Goal: Information Seeking & Learning: Check status

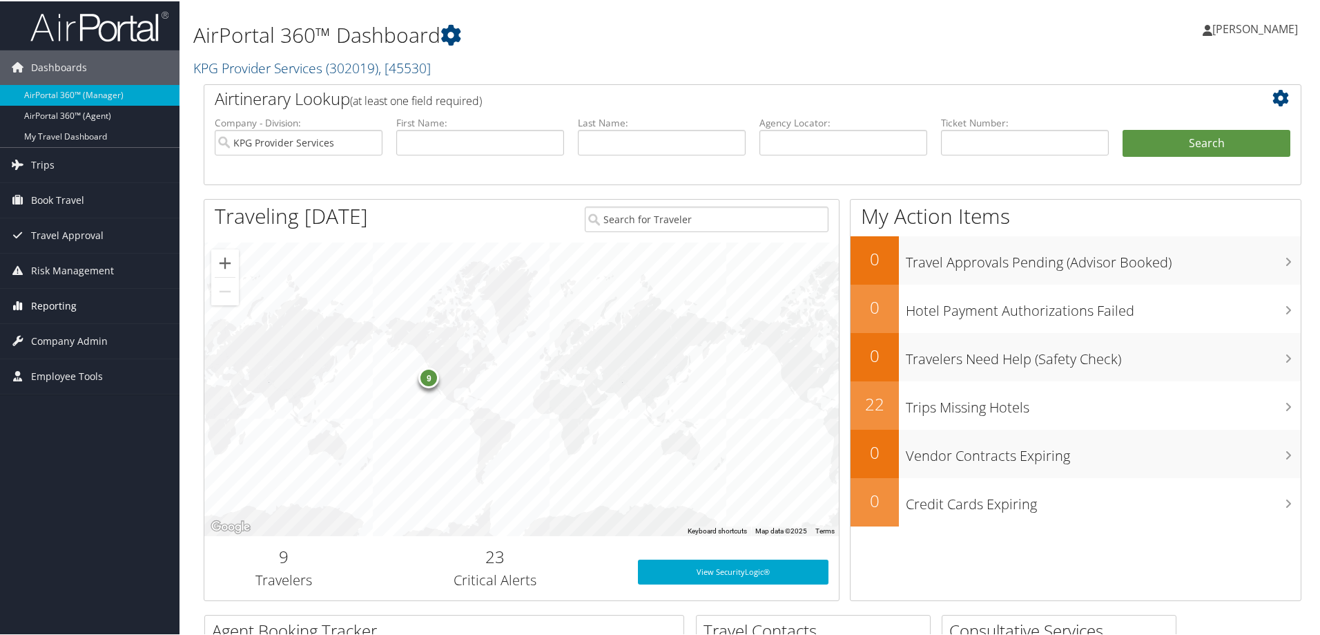
click at [97, 305] on link "Reporting" at bounding box center [90, 304] width 180 height 35
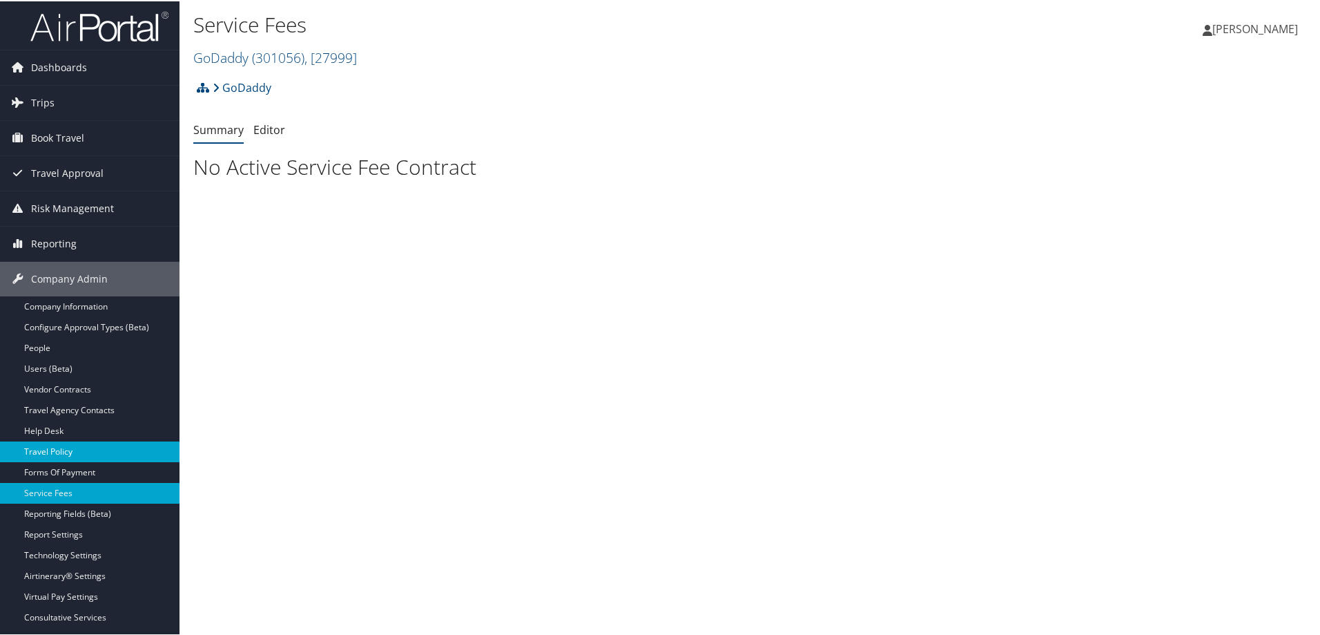
click at [103, 452] on link "Travel Policy" at bounding box center [90, 450] width 180 height 21
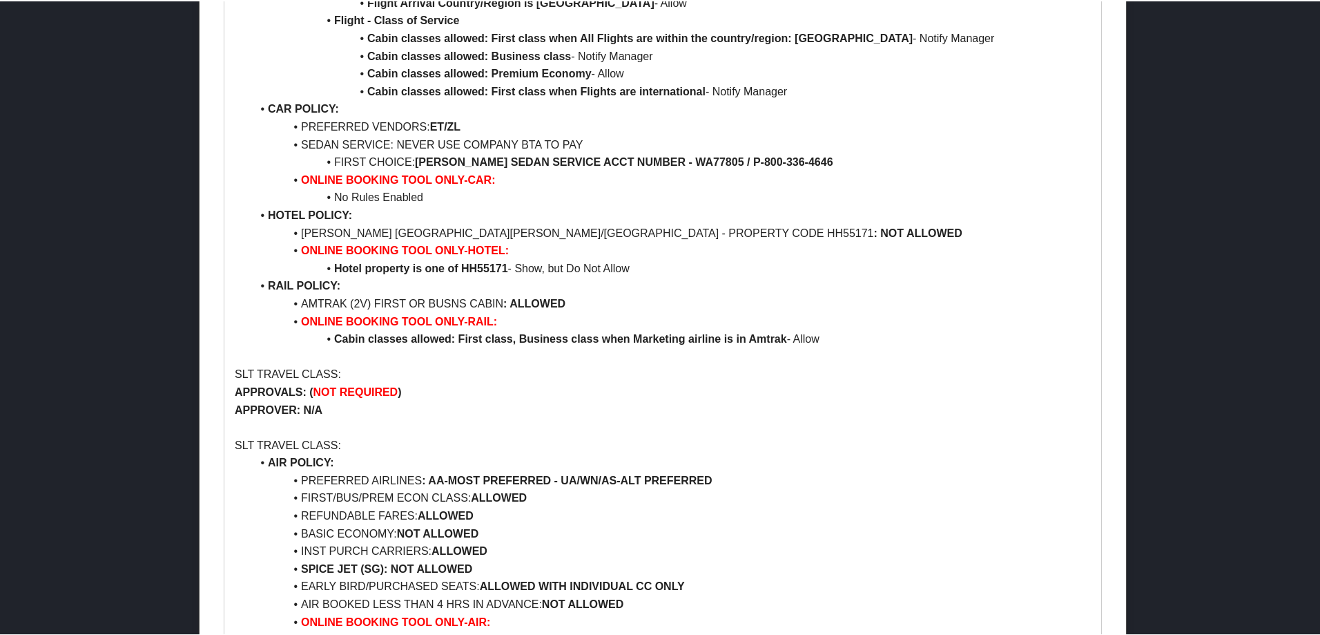
scroll to position [1427, 0]
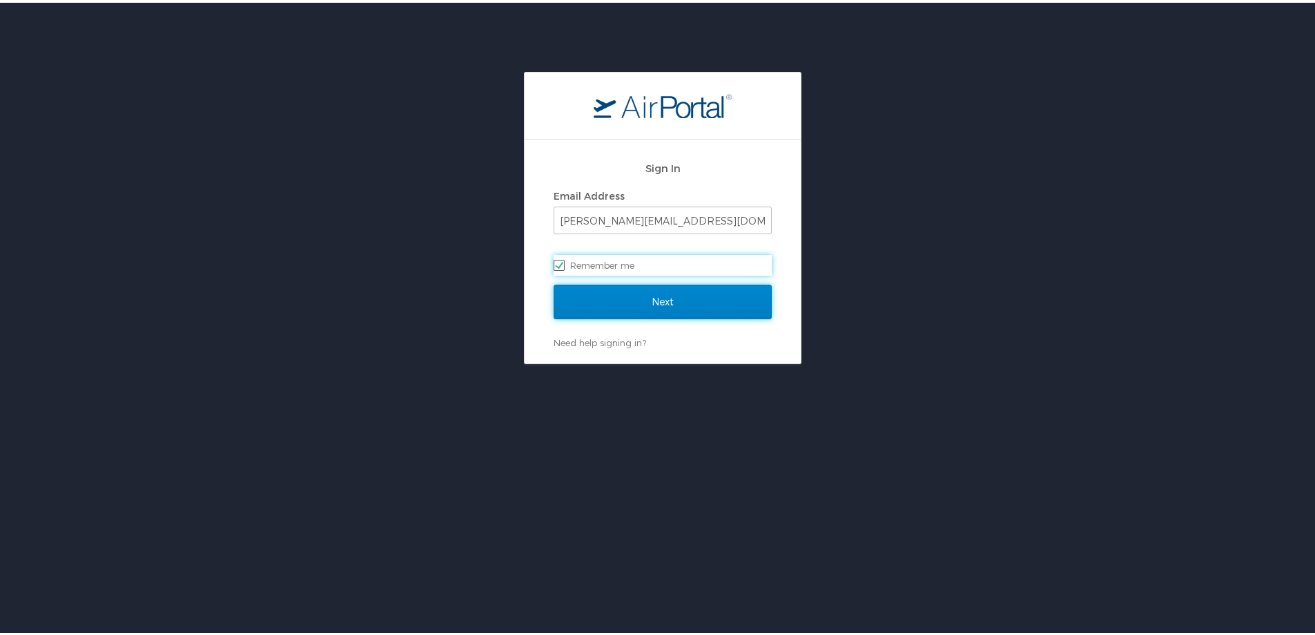
click at [652, 296] on input "Next" at bounding box center [663, 299] width 218 height 35
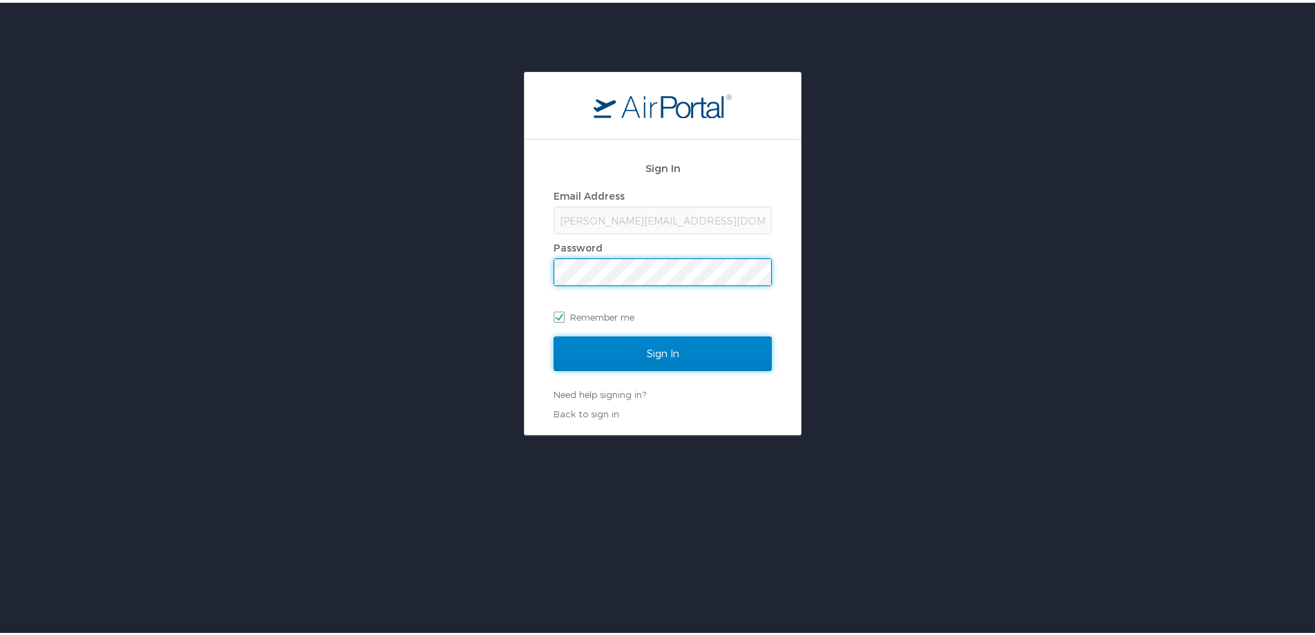
click at [668, 351] on input "Sign In" at bounding box center [663, 351] width 218 height 35
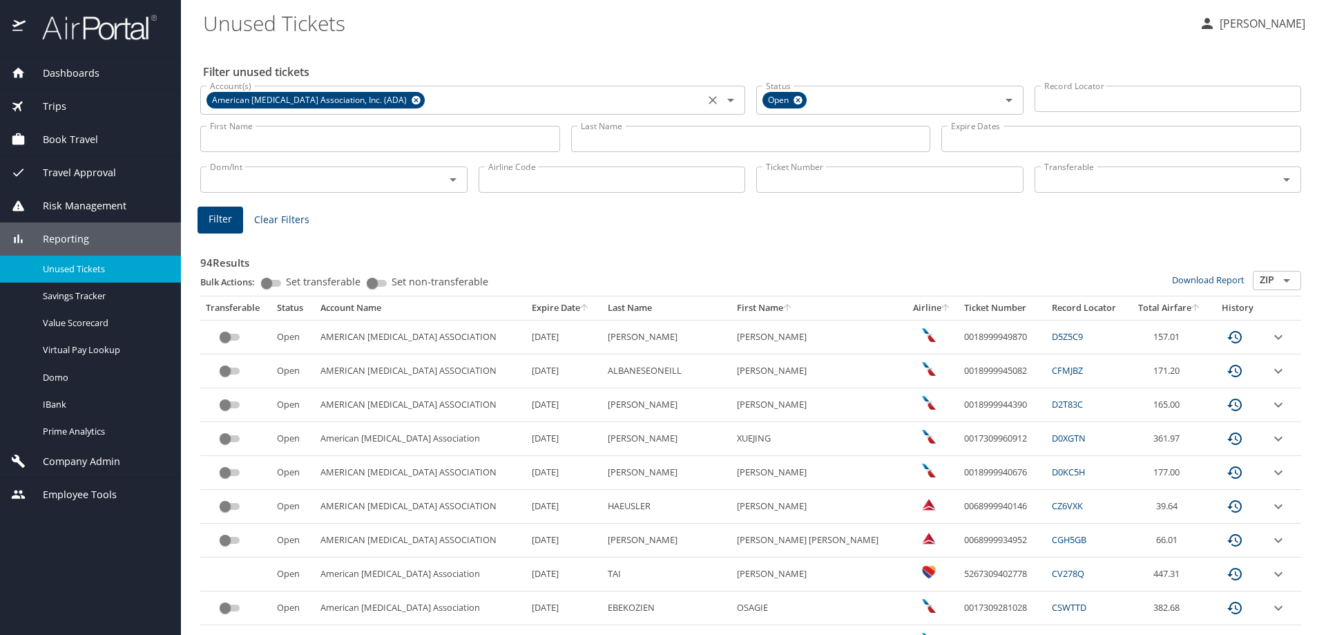
click at [411, 101] on icon at bounding box center [416, 100] width 10 height 15
click at [387, 102] on input "Account(s)" at bounding box center [452, 99] width 496 height 18
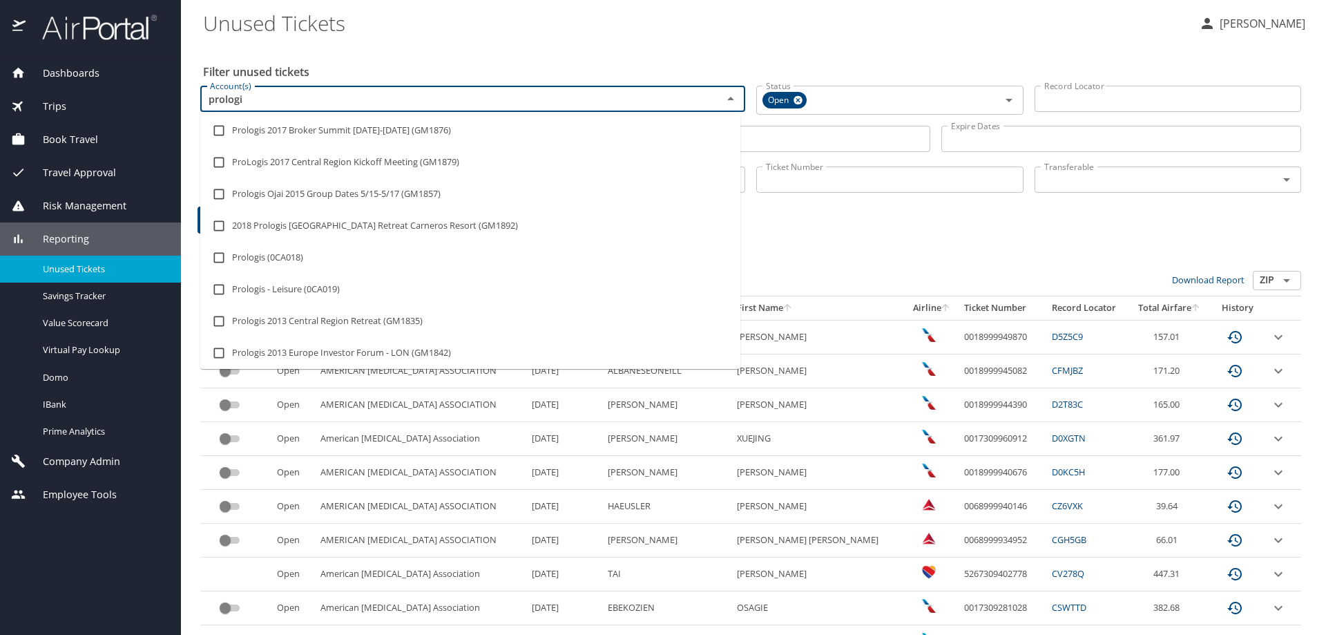
type input "prologis"
drag, startPoint x: 487, startPoint y: 247, endPoint x: 389, endPoint y: 107, distance: 171.1
click at [487, 248] on li "Prologis (0CA018)" at bounding box center [470, 258] width 540 height 32
checkbox input "true"
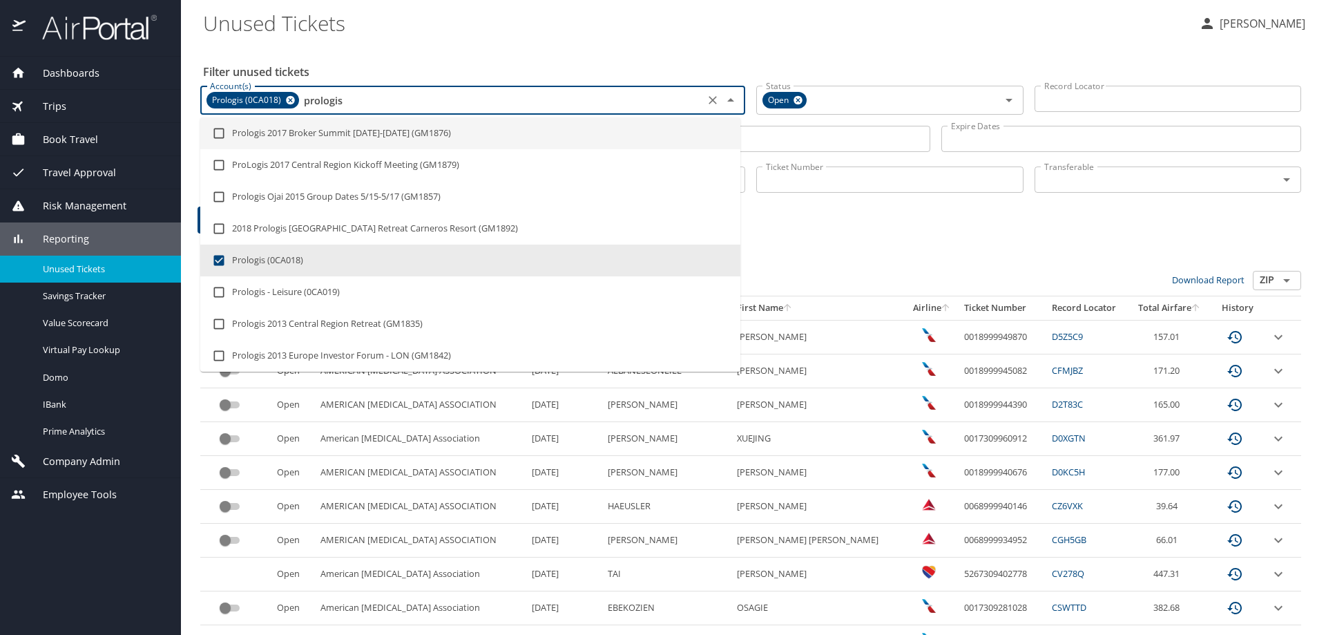
type input "prologis"
click at [424, 61] on h2 "Filter unused tickets" at bounding box center [753, 72] width 1101 height 22
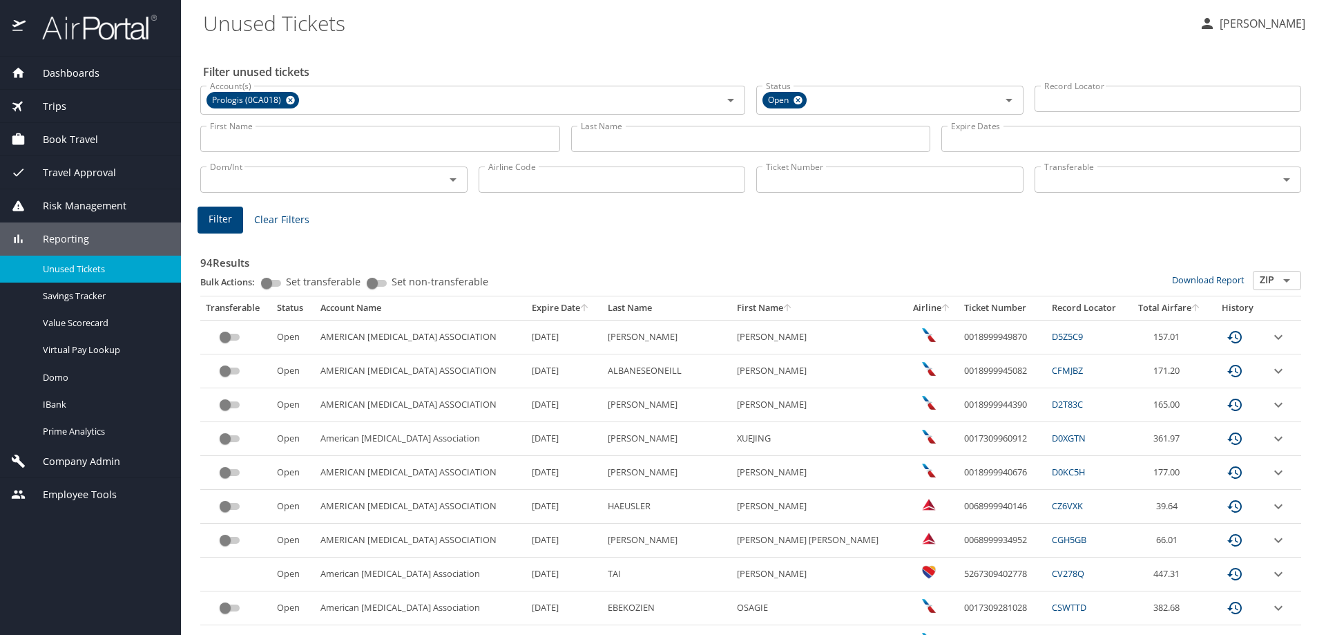
click at [721, 142] on input "Last Name" at bounding box center [751, 139] width 360 height 26
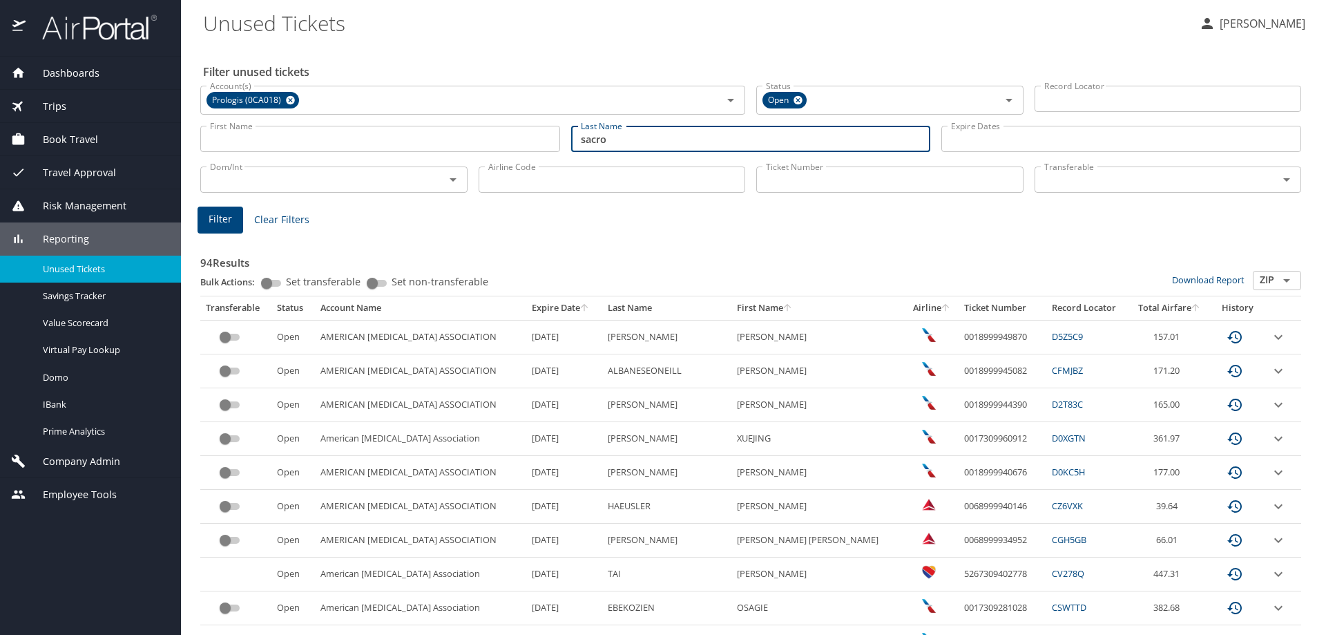
type input "sacro"
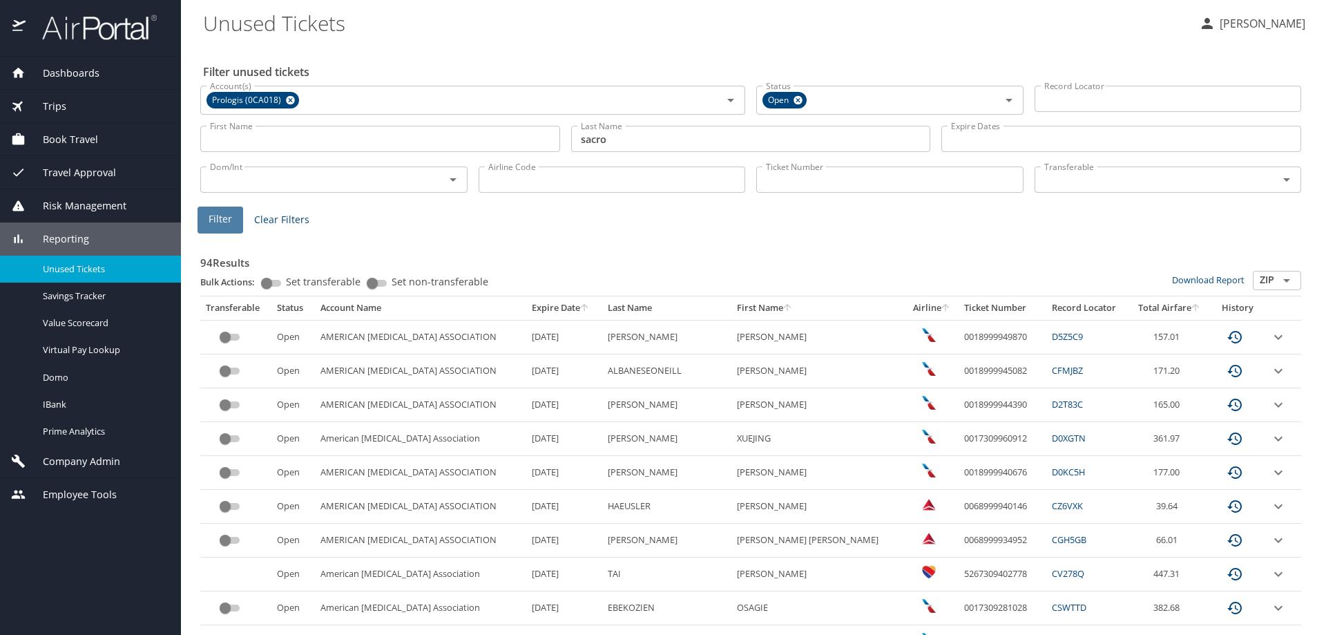
click at [216, 220] on span "Filter" at bounding box center [220, 219] width 23 height 17
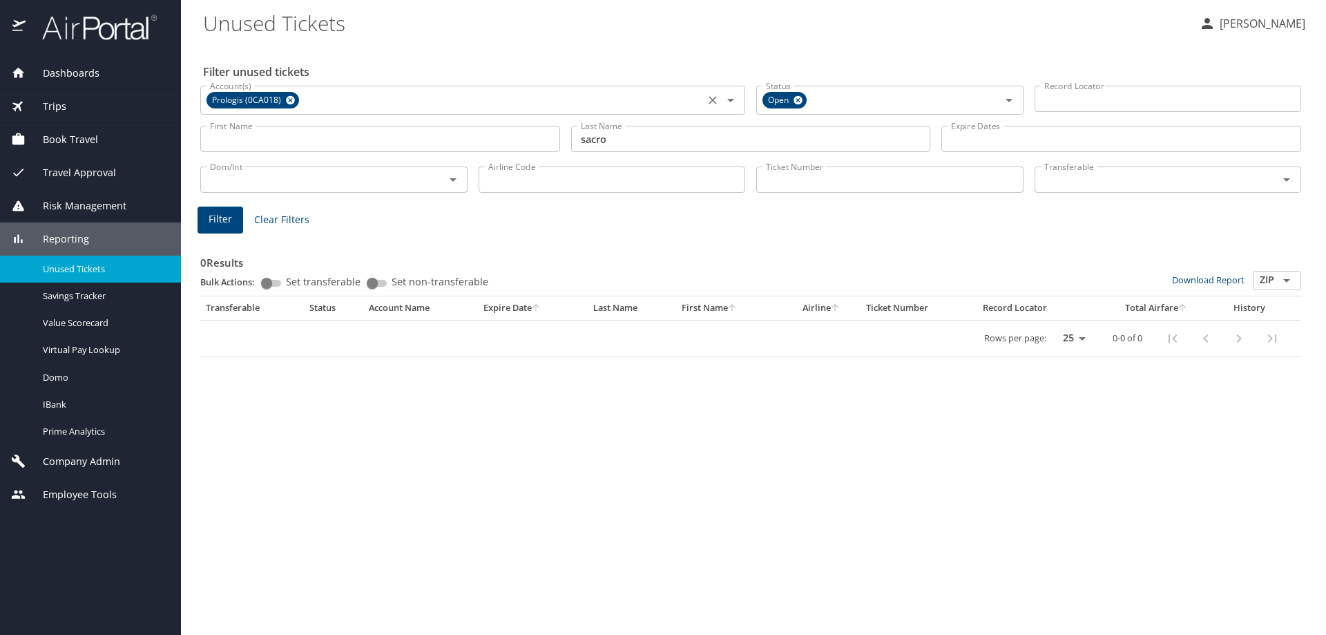
click at [435, 112] on div "Prologis (0CA018) Account(s)" at bounding box center [472, 100] width 545 height 29
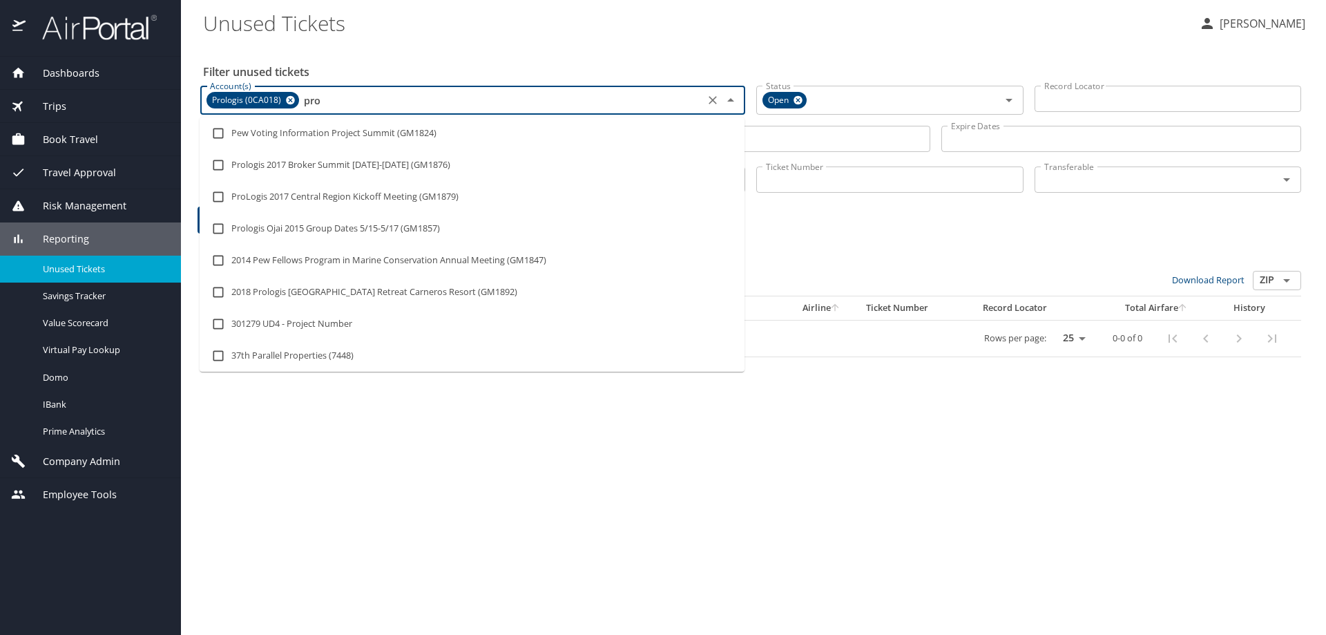
type input "prol"
checkbox input "true"
type input "prolo"
checkbox input "true"
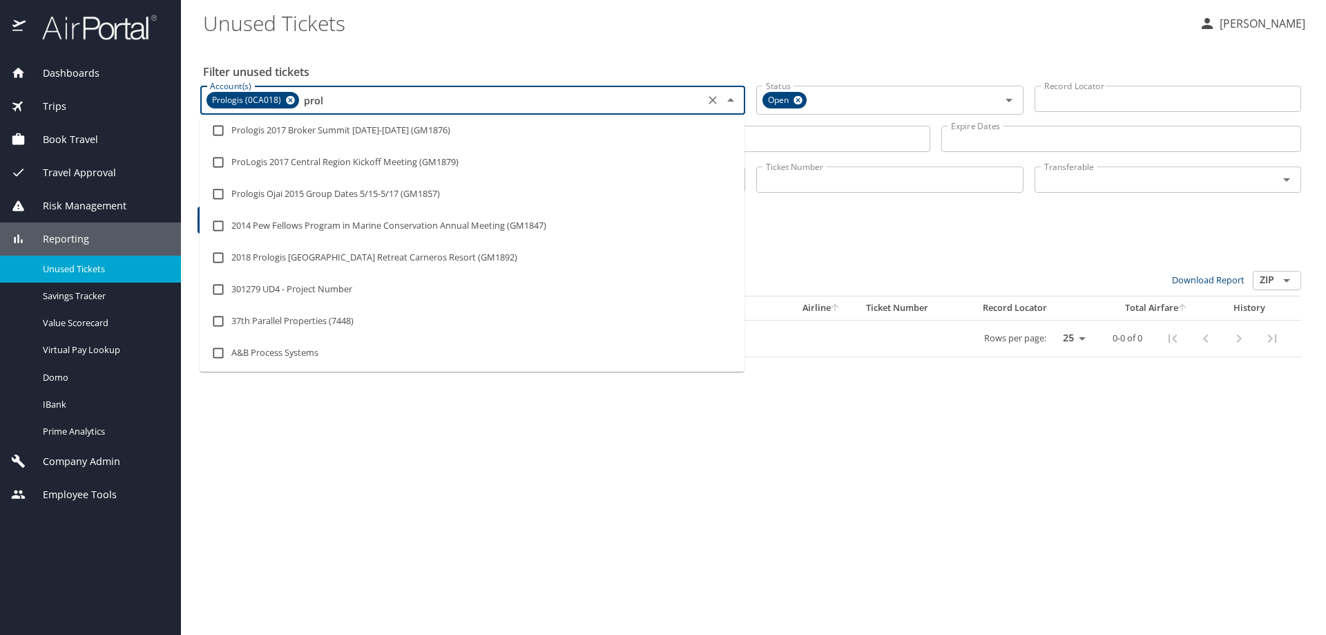
checkbox input "false"
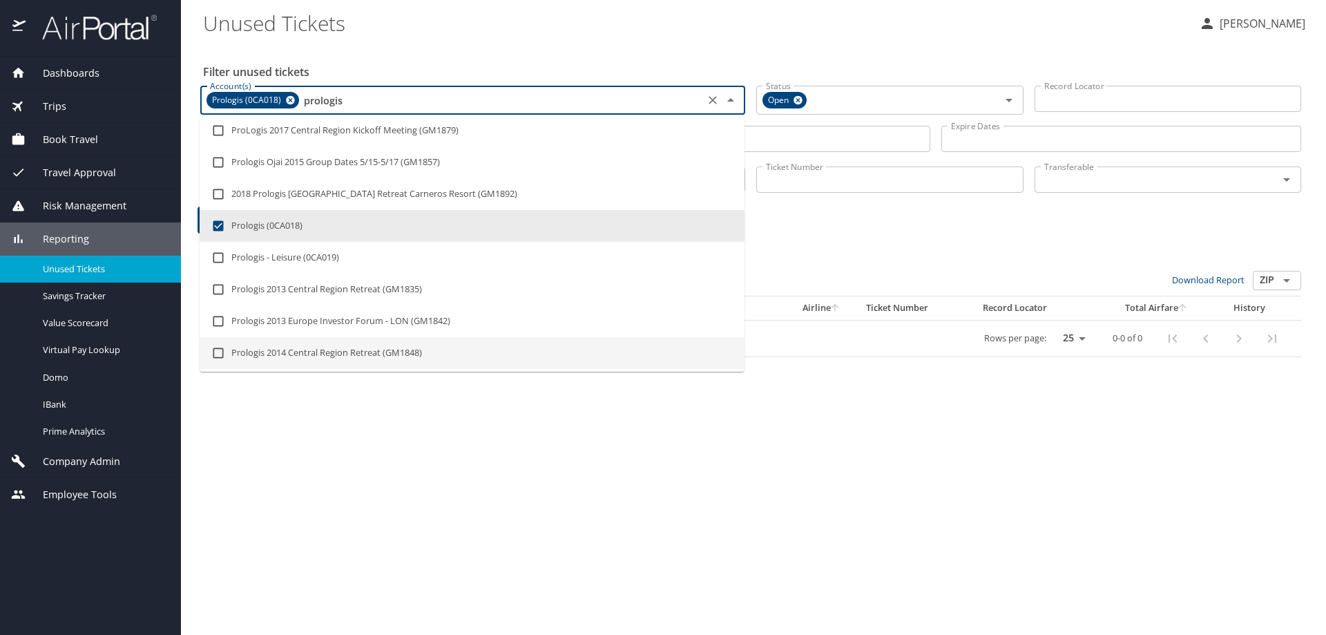
type input "prologis"
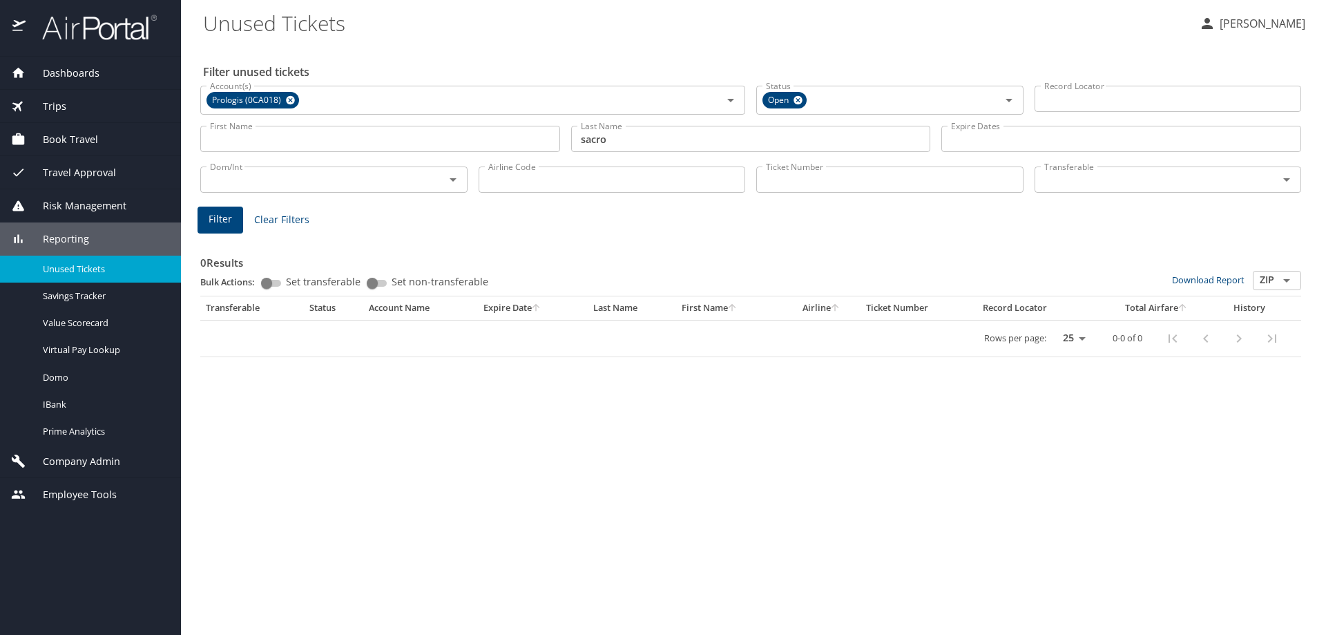
click at [588, 492] on div "Filter unused tickets Account(s) Prologis (0CA018) Account(s) Status Open Statu…" at bounding box center [753, 339] width 1101 height 590
click at [690, 151] on input "sacro" at bounding box center [751, 139] width 360 height 26
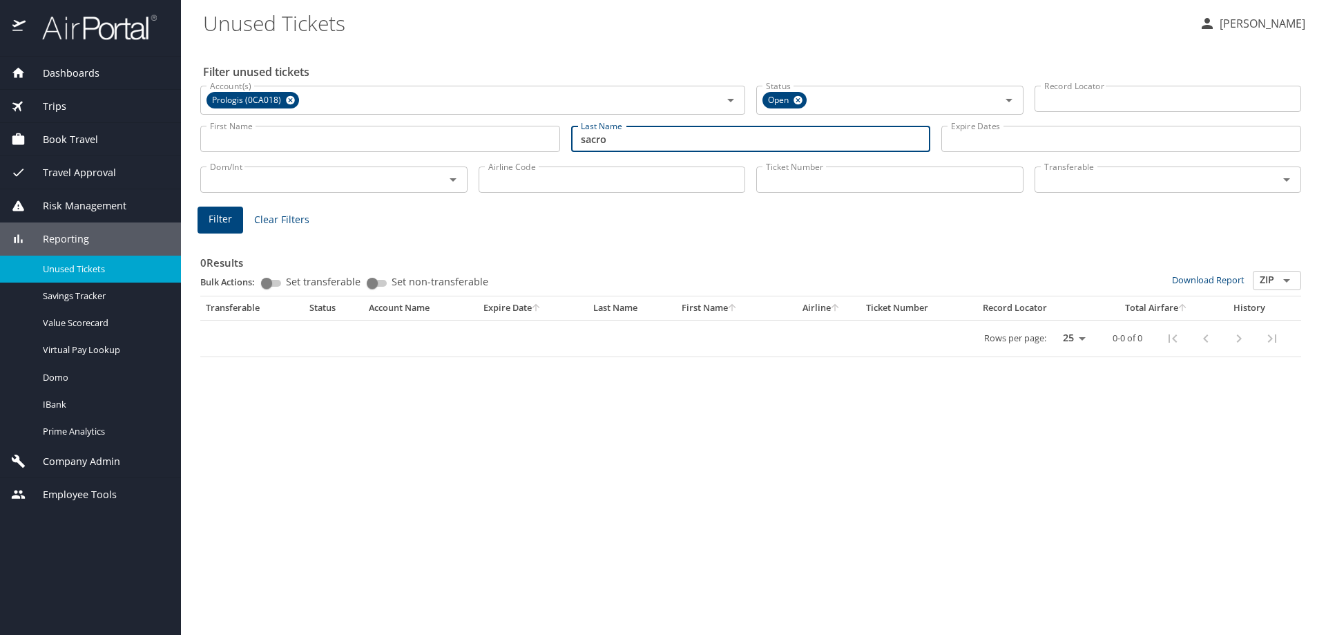
click at [698, 137] on input "sacro" at bounding box center [751, 139] width 360 height 26
click at [698, 135] on input "sacro" at bounding box center [751, 139] width 360 height 26
click at [387, 201] on div "Dom/Int Dom/Int" at bounding box center [334, 178] width 278 height 46
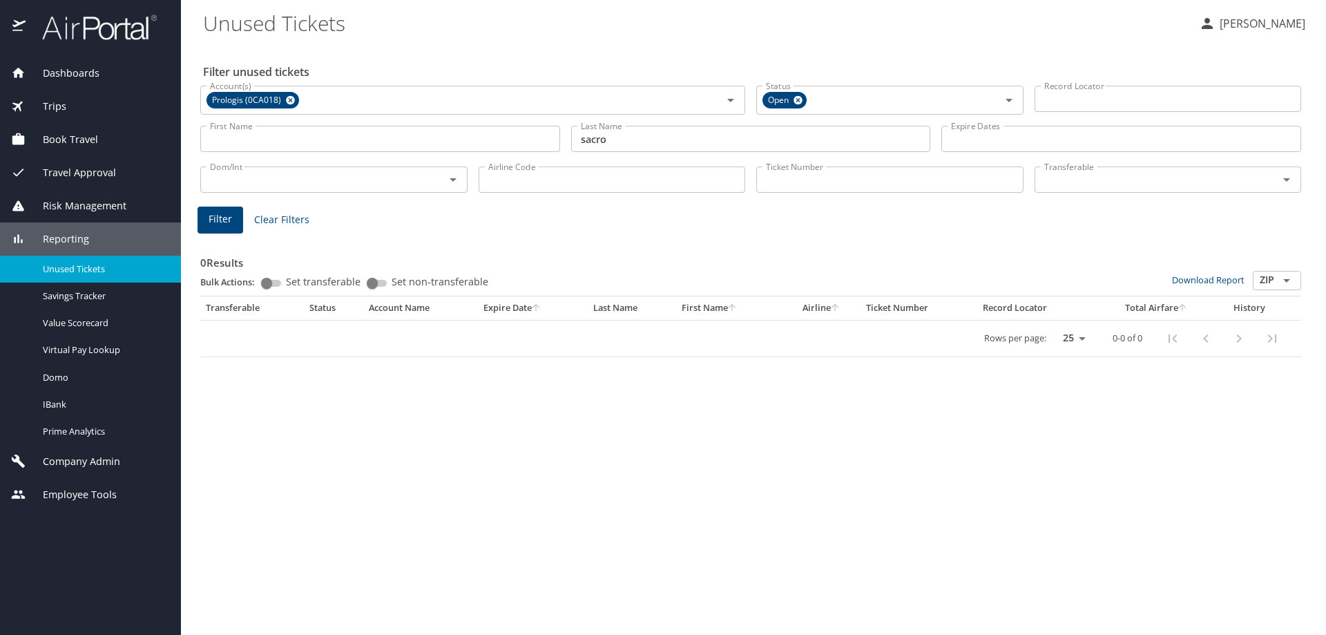
click at [208, 215] on button "Filter" at bounding box center [220, 219] width 46 height 27
click at [409, 100] on input "Account(s)" at bounding box center [500, 100] width 399 height 18
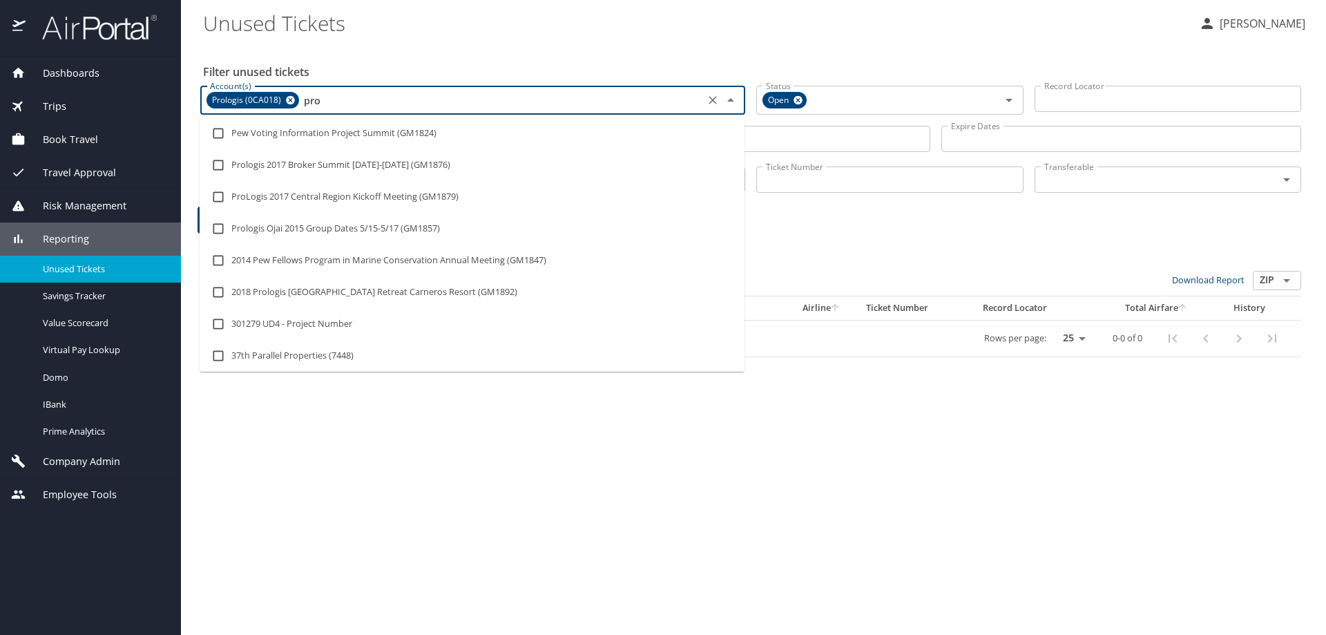
type input "prol"
checkbox input "true"
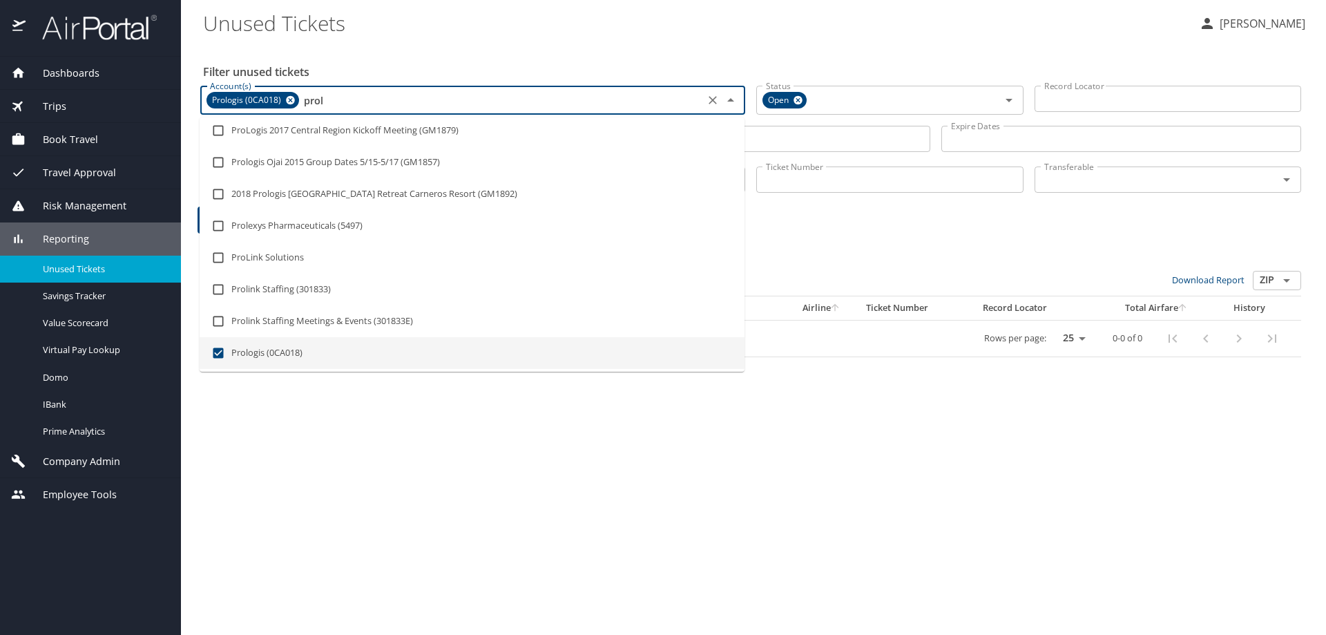
type input "prolo"
checkbox input "true"
checkbox input "false"
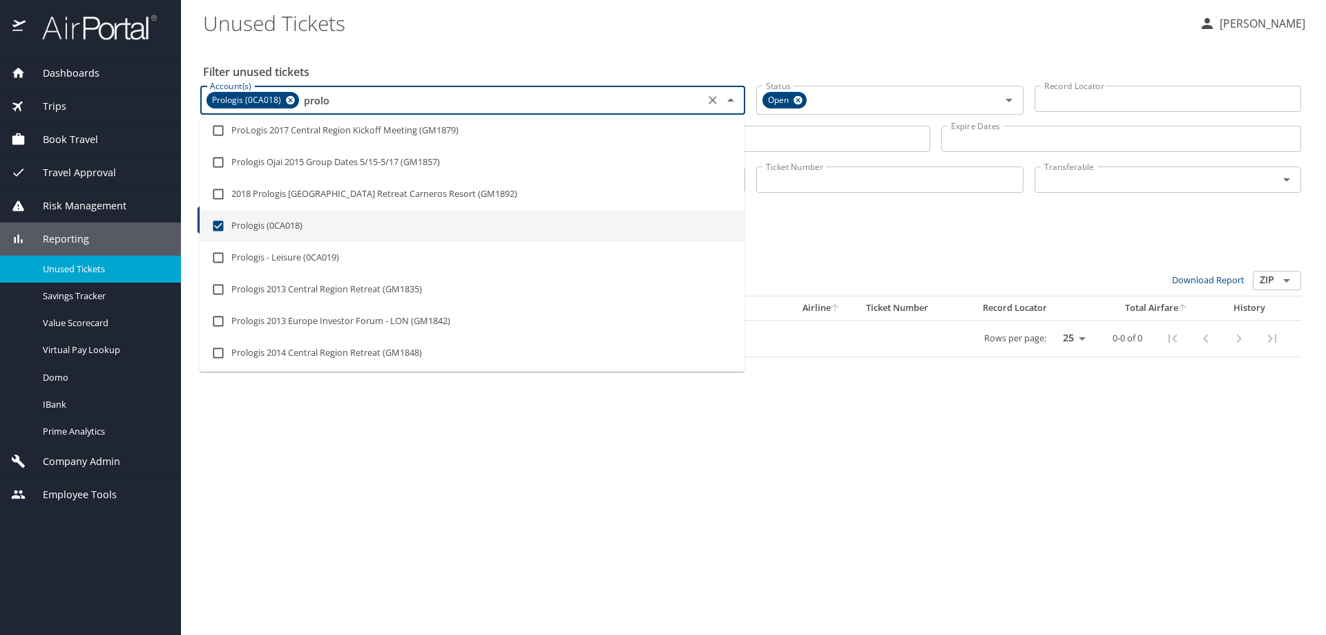
type input "prol"
checkbox input "false"
checkbox input "true"
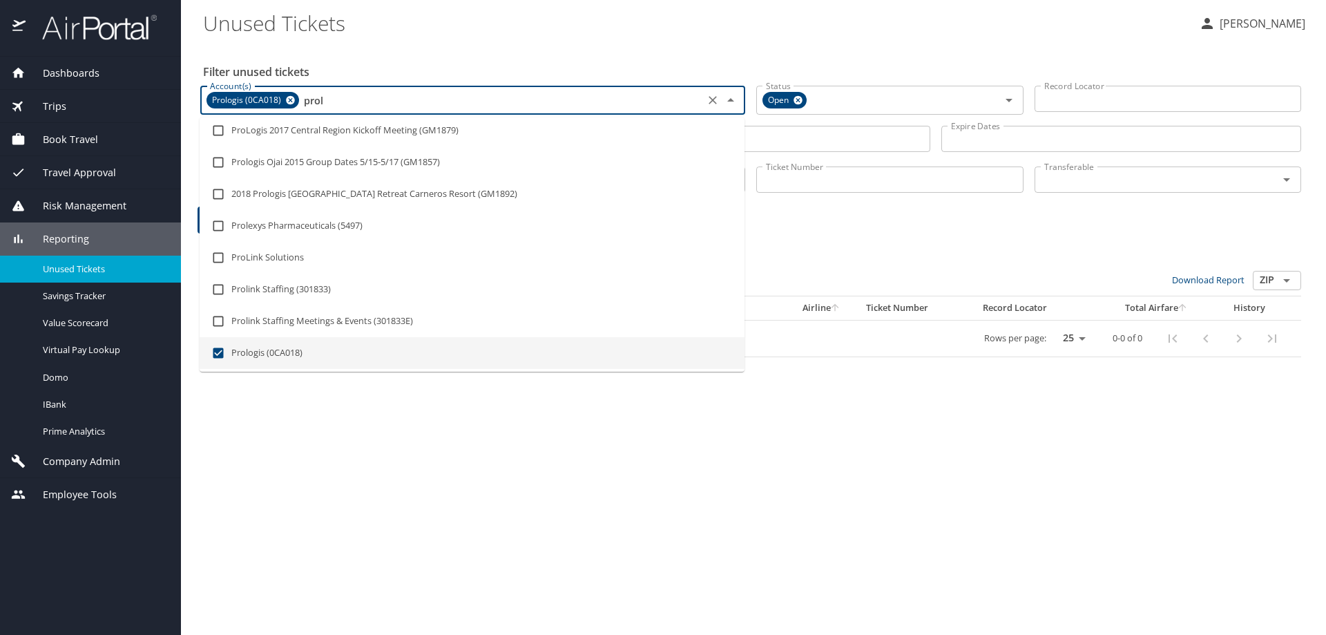
type input "pro"
checkbox input "false"
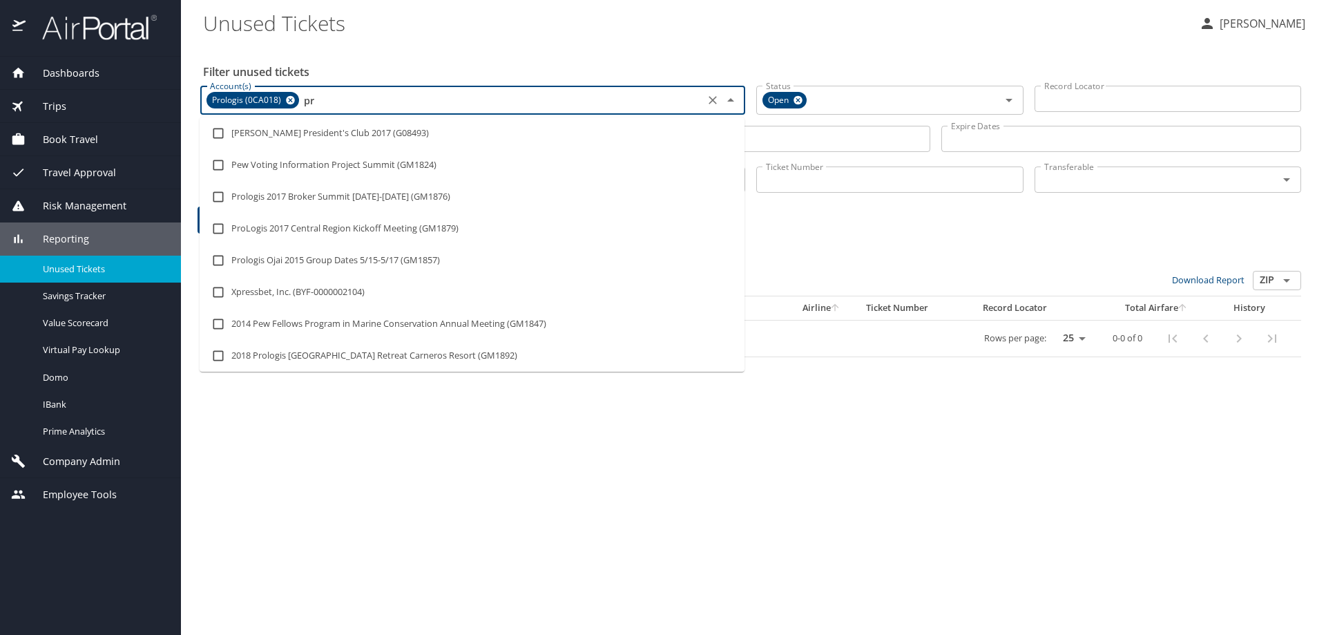
type input "p"
click at [487, 29] on Tickets "Unused Tickets" at bounding box center [695, 22] width 985 height 43
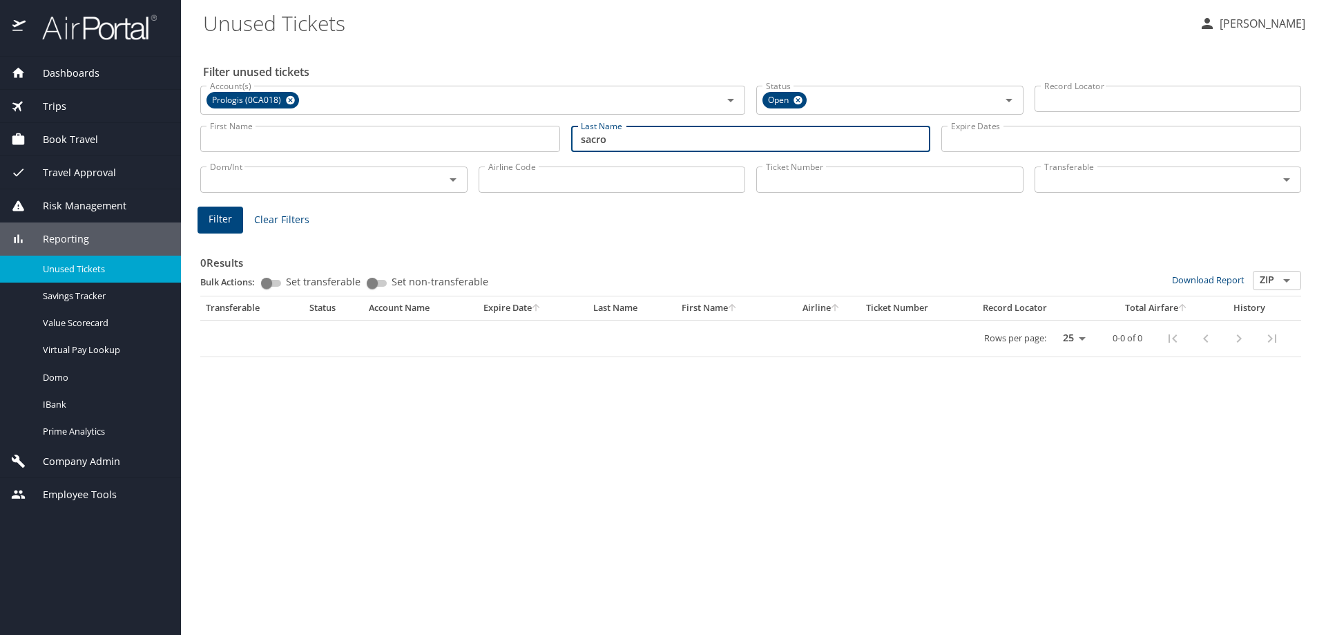
click at [713, 133] on input "sacro" at bounding box center [751, 139] width 360 height 26
click at [514, 548] on div "Filter unused tickets Account(s) Prologis (0CA018) Account(s) Status Open Statu…" at bounding box center [753, 339] width 1101 height 590
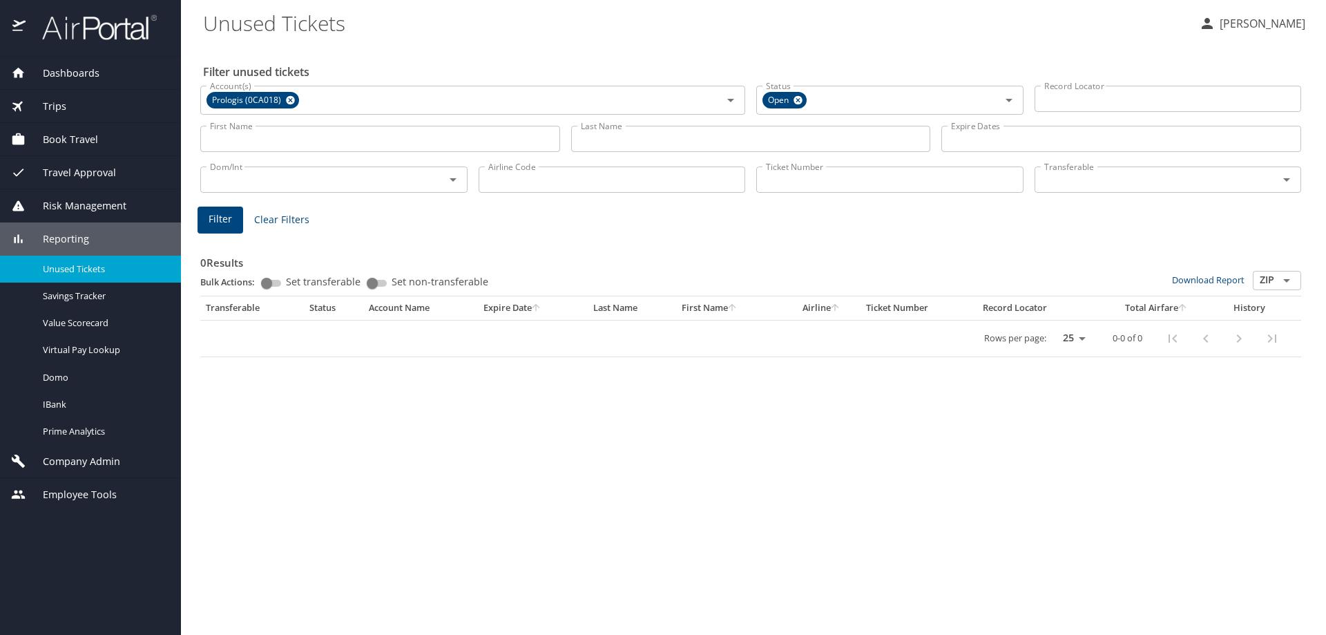
click at [231, 215] on span "Filter" at bounding box center [220, 219] width 23 height 17
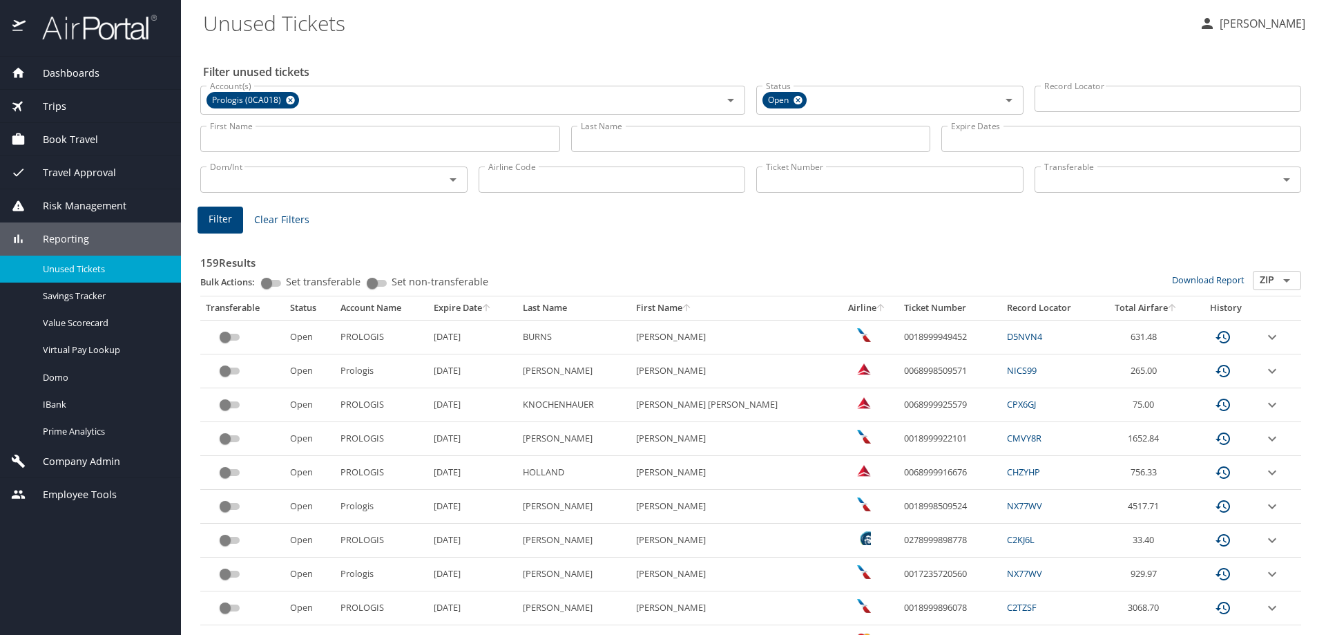
click at [1049, 101] on input "Record Locator" at bounding box center [1167, 99] width 267 height 26
click at [1127, 113] on p at bounding box center [1167, 113] width 267 height 3
click at [1132, 104] on input "Record Locator" at bounding box center [1167, 99] width 267 height 26
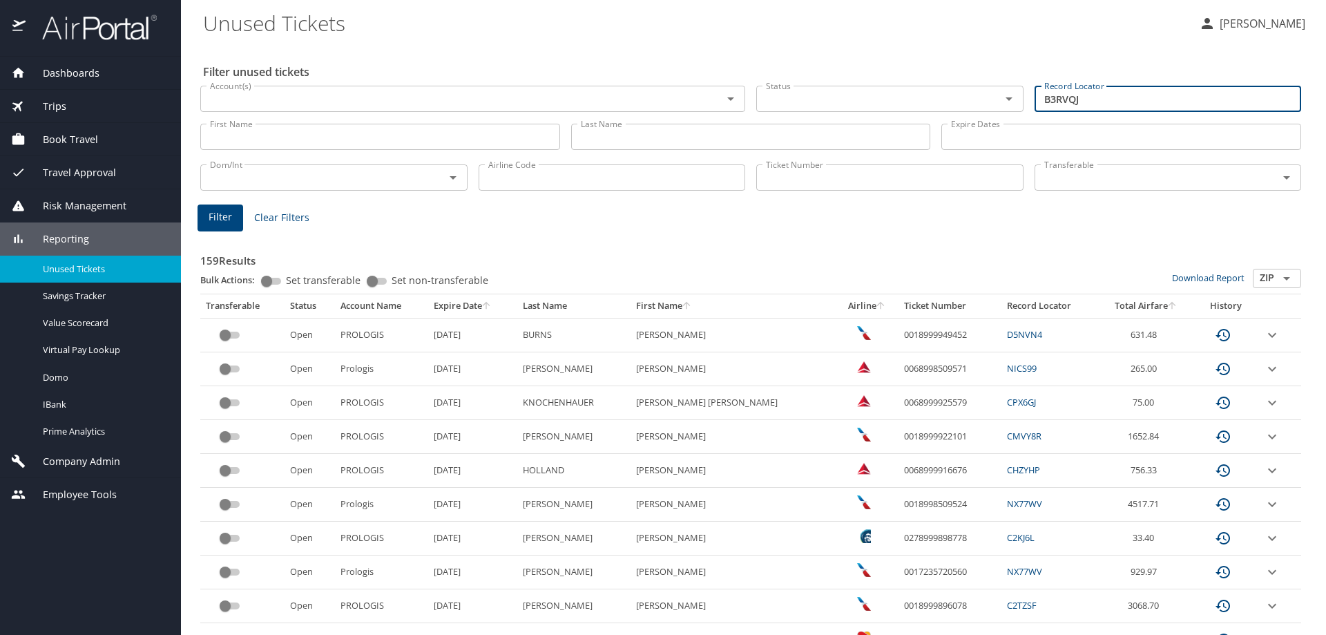
type input "B3RVQJ"
click at [213, 220] on span "Filter" at bounding box center [220, 217] width 23 height 17
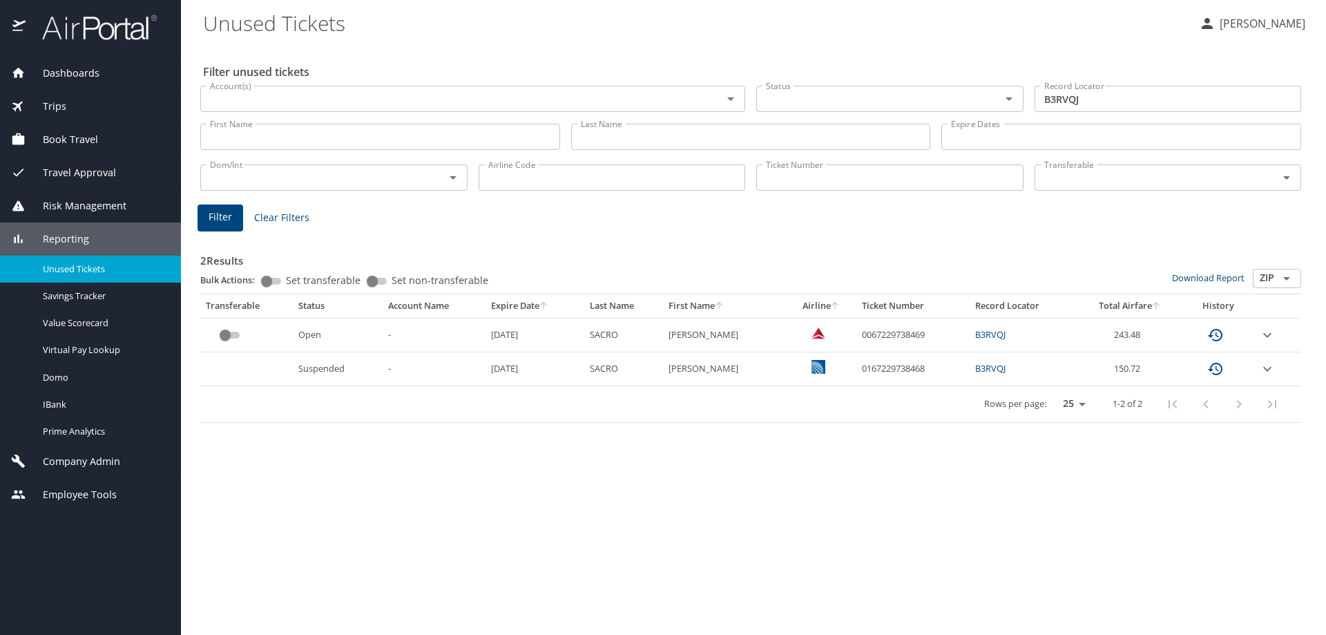
click at [1266, 328] on icon "expand row" at bounding box center [1267, 335] width 17 height 17
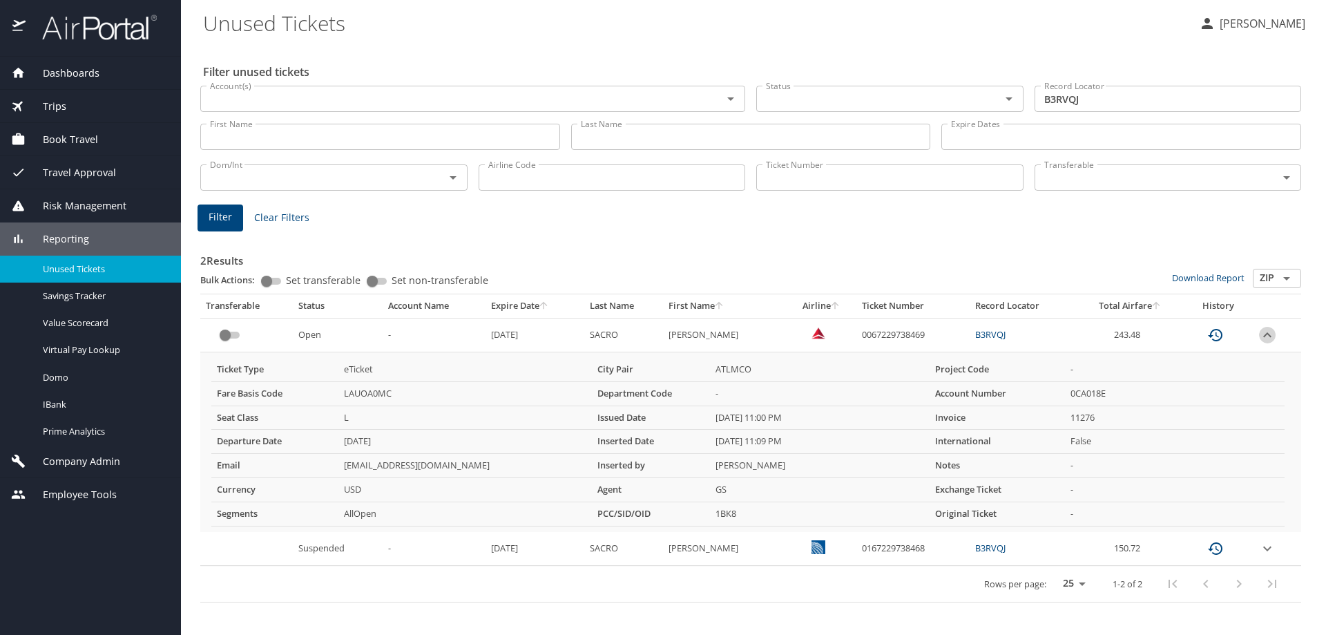
click at [1266, 328] on icon "expand row" at bounding box center [1267, 335] width 17 height 17
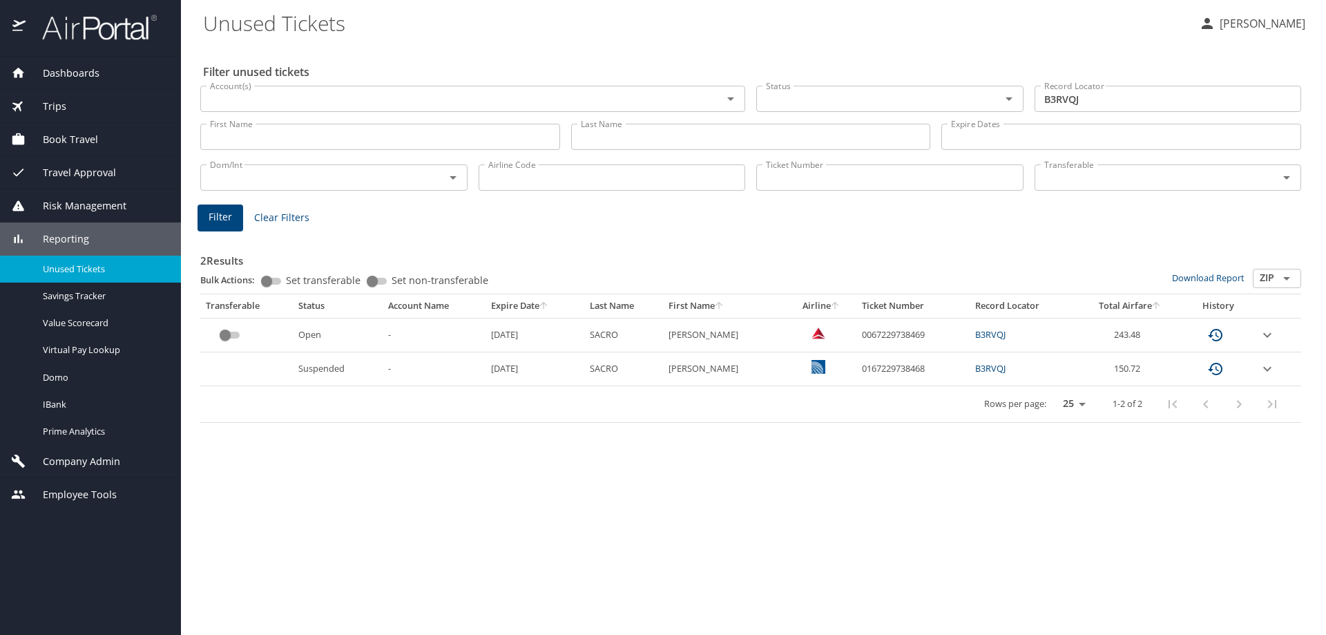
click at [1266, 333] on icon "expand row" at bounding box center [1267, 335] width 17 height 17
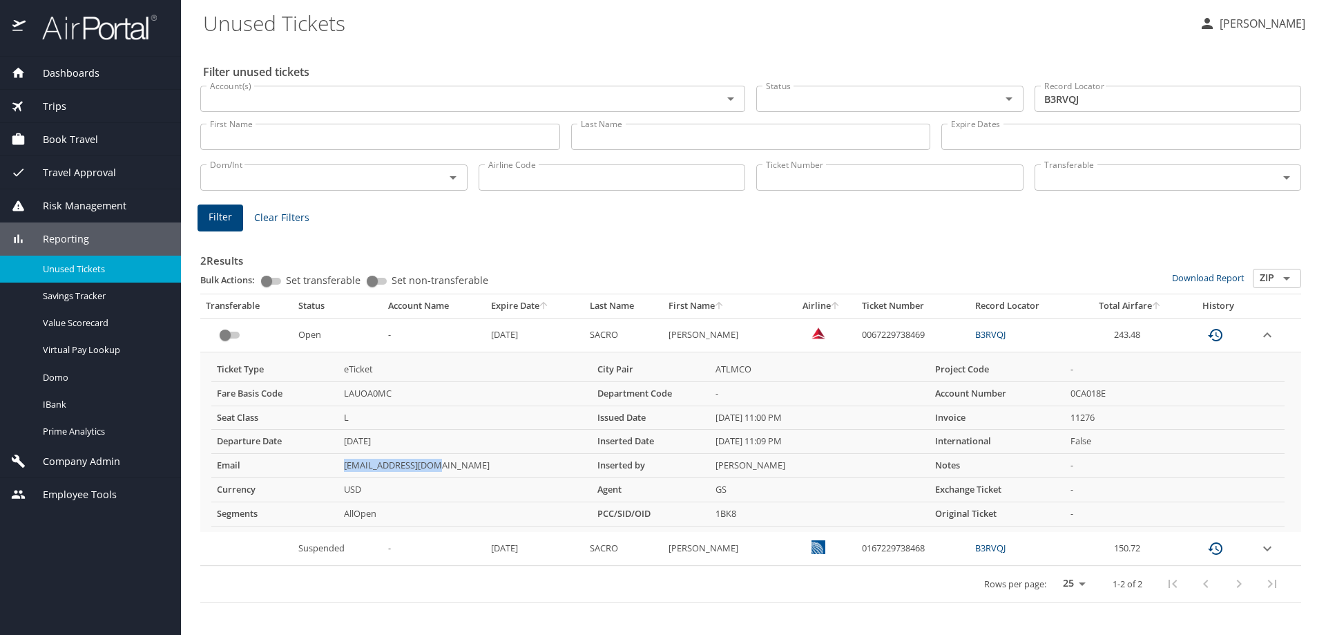
drag, startPoint x: 363, startPoint y: 461, endPoint x: 342, endPoint y: 463, distance: 20.8
click at [342, 463] on td "[EMAIL_ADDRESS][DOMAIN_NAME]" at bounding box center [464, 466] width 253 height 24
copy td "[EMAIL_ADDRESS][DOMAIN_NAME]"
click at [646, 621] on div "Filter unused tickets Account(s) Account(s) Status Status Record Locator B3RVQJ…" at bounding box center [753, 339] width 1101 height 590
